Goal: Task Accomplishment & Management: Manage account settings

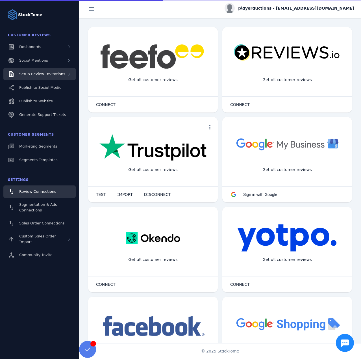
click at [40, 74] on span "Setup Review Invitations" at bounding box center [42, 74] width 46 height 4
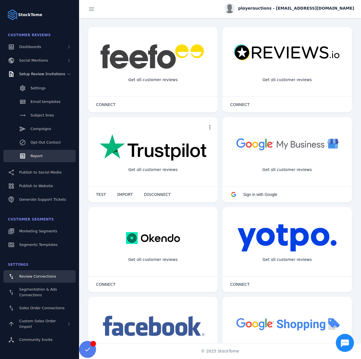
click at [33, 152] on link "Report" at bounding box center [39, 156] width 72 height 12
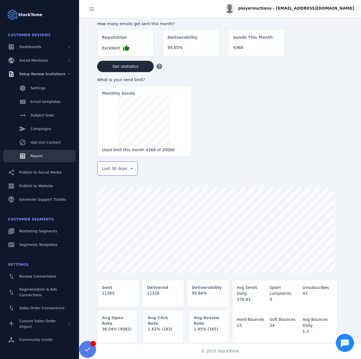
click at [107, 169] on span "Last 30 days" at bounding box center [114, 168] width 25 height 7
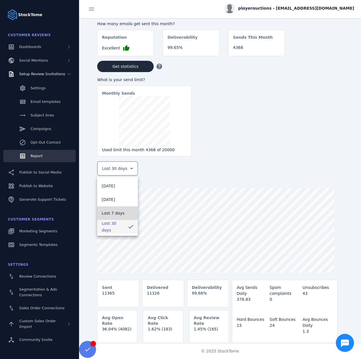
click at [110, 215] on span "Last 7 days" at bounding box center [113, 212] width 23 height 7
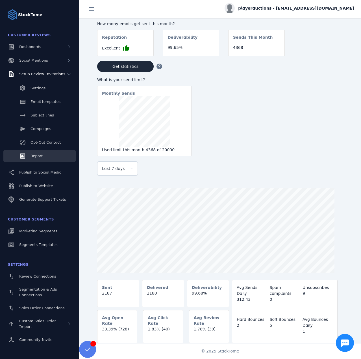
click at [299, 6] on span "playerauctions - [EMAIL_ADDRESS][DOMAIN_NAME]" at bounding box center [296, 8] width 116 height 6
click at [335, 54] on span "Sign out" at bounding box center [336, 54] width 16 height 7
